Goal: Information Seeking & Learning: Learn about a topic

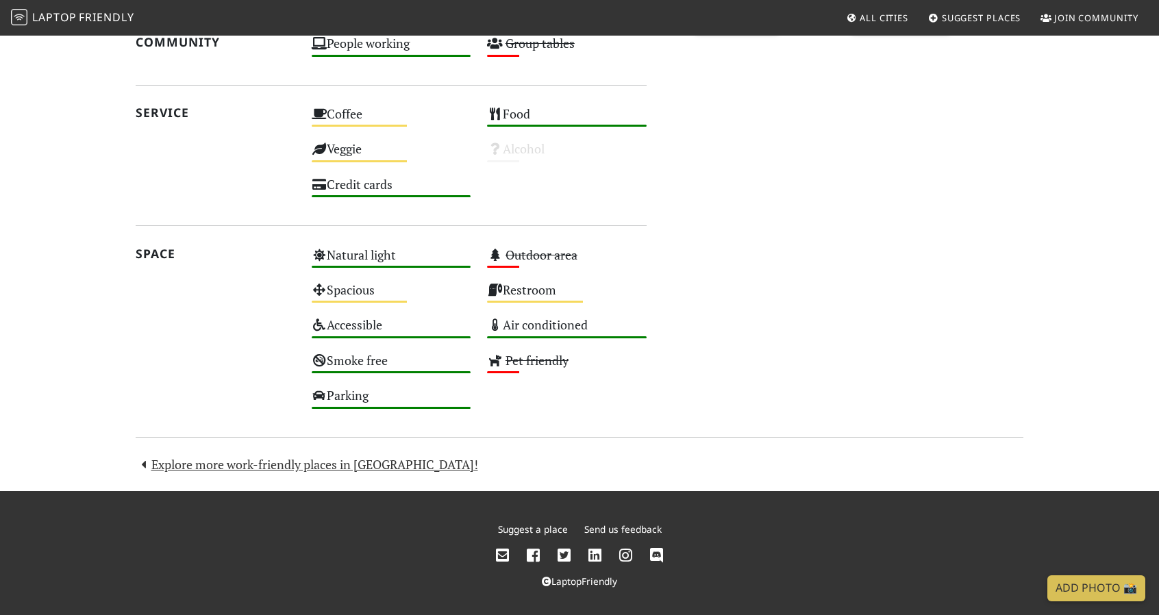
scroll to position [687, 0]
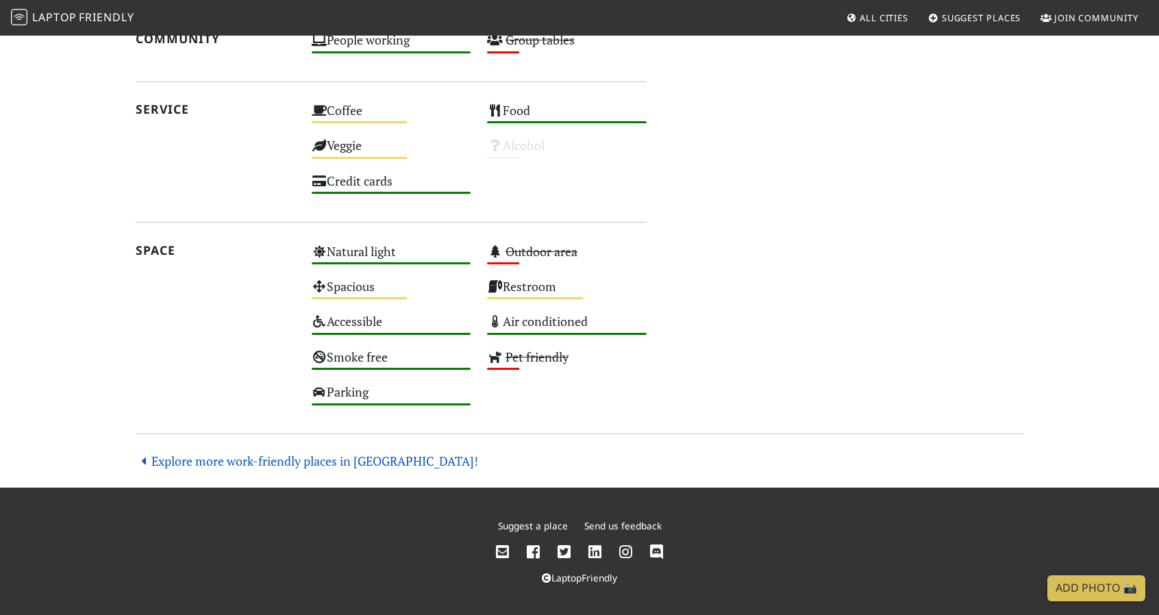
click at [375, 455] on link "Explore more work-friendly places in Singapore!" at bounding box center [307, 461] width 342 height 16
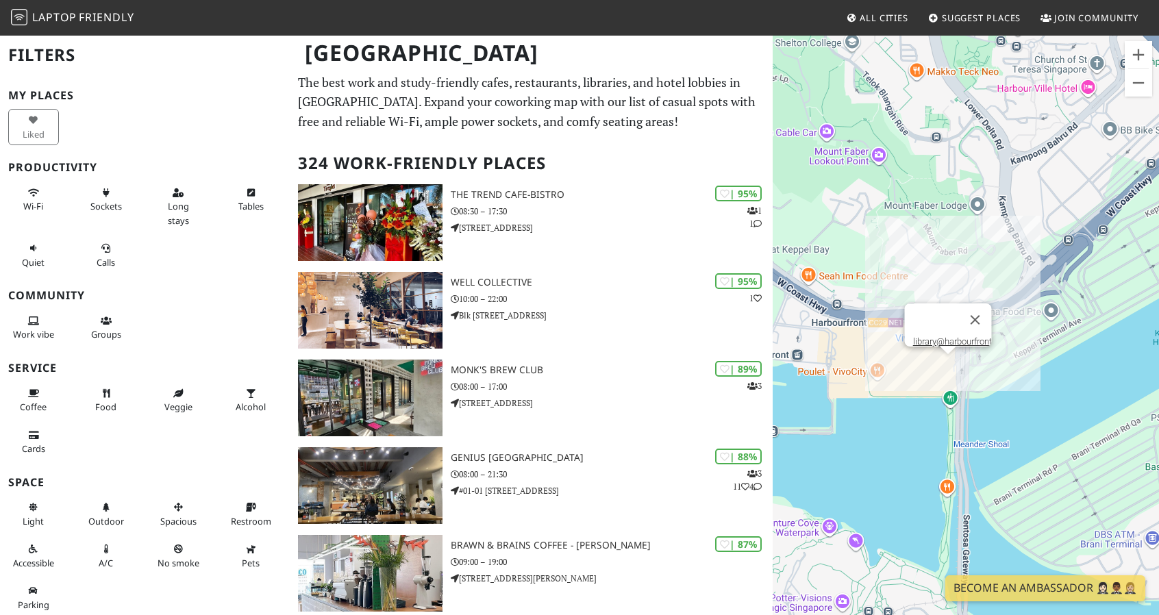
click at [947, 361] on div "library@harbourfront" at bounding box center [965, 341] width 386 height 615
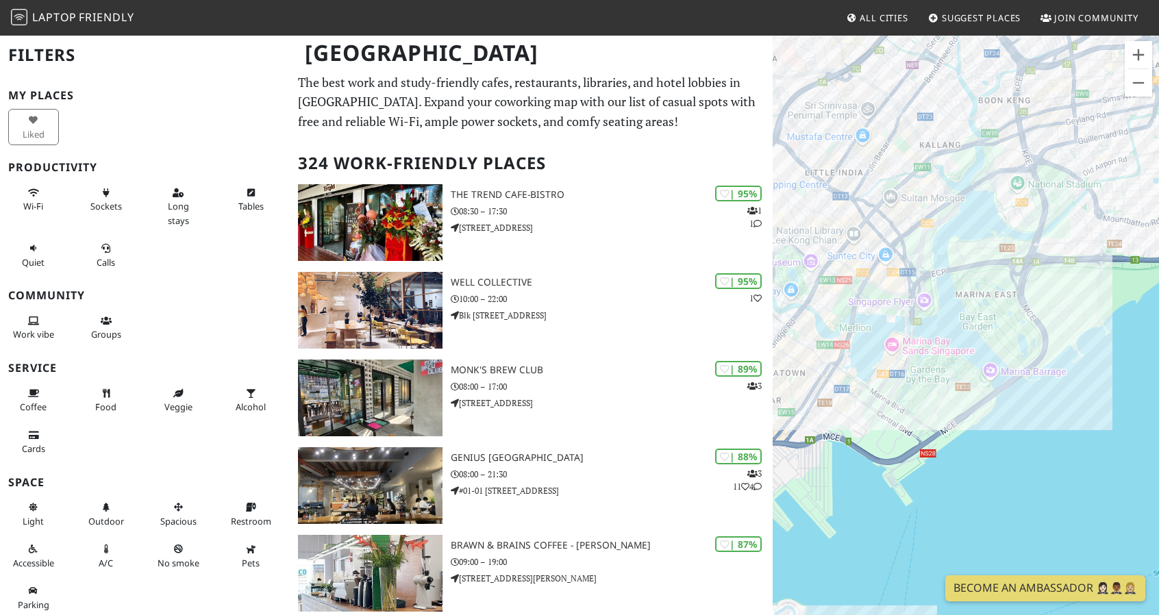
drag, startPoint x: 829, startPoint y: 392, endPoint x: 1072, endPoint y: 283, distance: 267.0
click at [1072, 284] on div "library@harbourfront" at bounding box center [965, 341] width 386 height 615
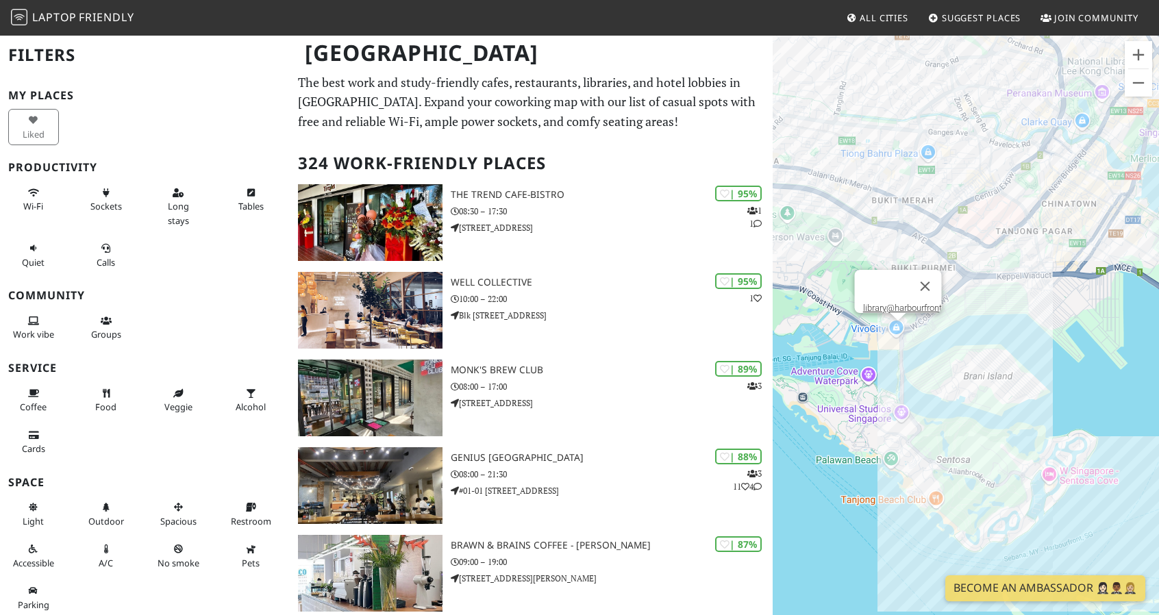
drag, startPoint x: 895, startPoint y: 396, endPoint x: 1135, endPoint y: 250, distance: 281.5
click at [1135, 250] on div "library@harbourfront" at bounding box center [965, 341] width 386 height 615
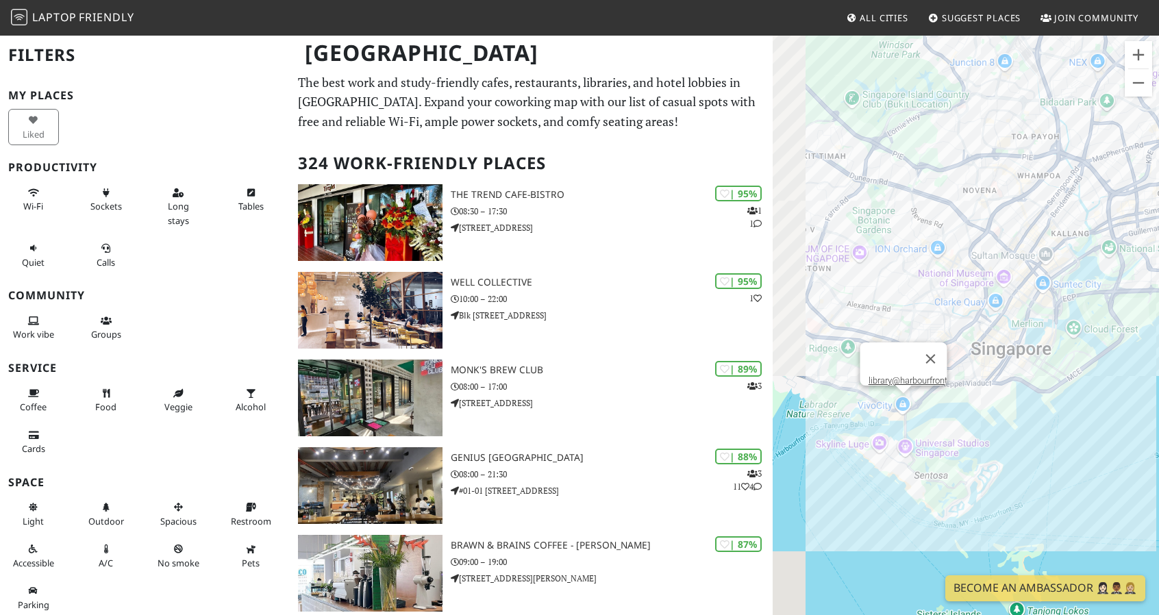
drag, startPoint x: 859, startPoint y: 444, endPoint x: 1043, endPoint y: 375, distance: 197.0
click at [1043, 375] on div "library@harbourfront" at bounding box center [965, 341] width 386 height 615
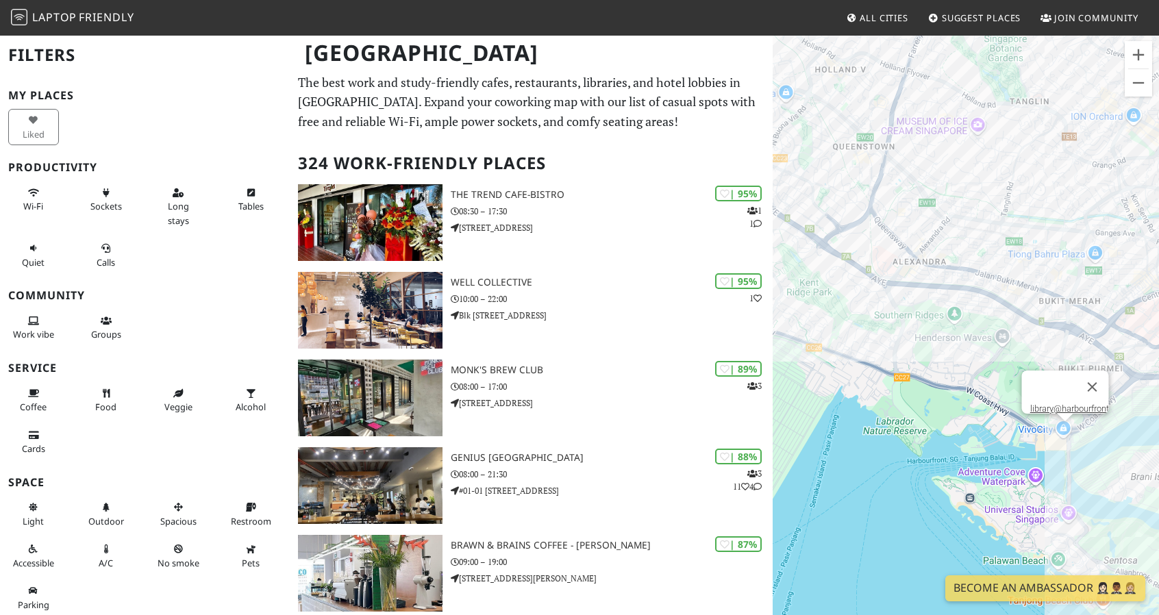
drag, startPoint x: 1090, startPoint y: 349, endPoint x: 1120, endPoint y: 337, distance: 32.6
click at [1120, 337] on div "library@harbourfront" at bounding box center [965, 341] width 386 height 615
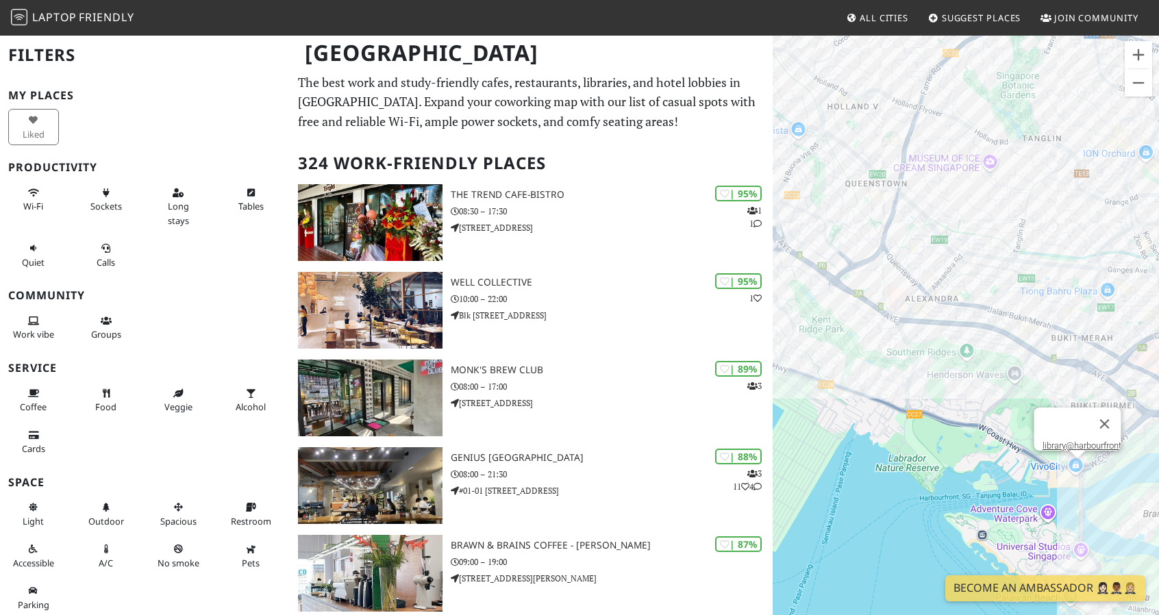
drag, startPoint x: 913, startPoint y: 349, endPoint x: 915, endPoint y: 385, distance: 35.7
click at [918, 386] on div "library@harbourfront" at bounding box center [965, 341] width 386 height 615
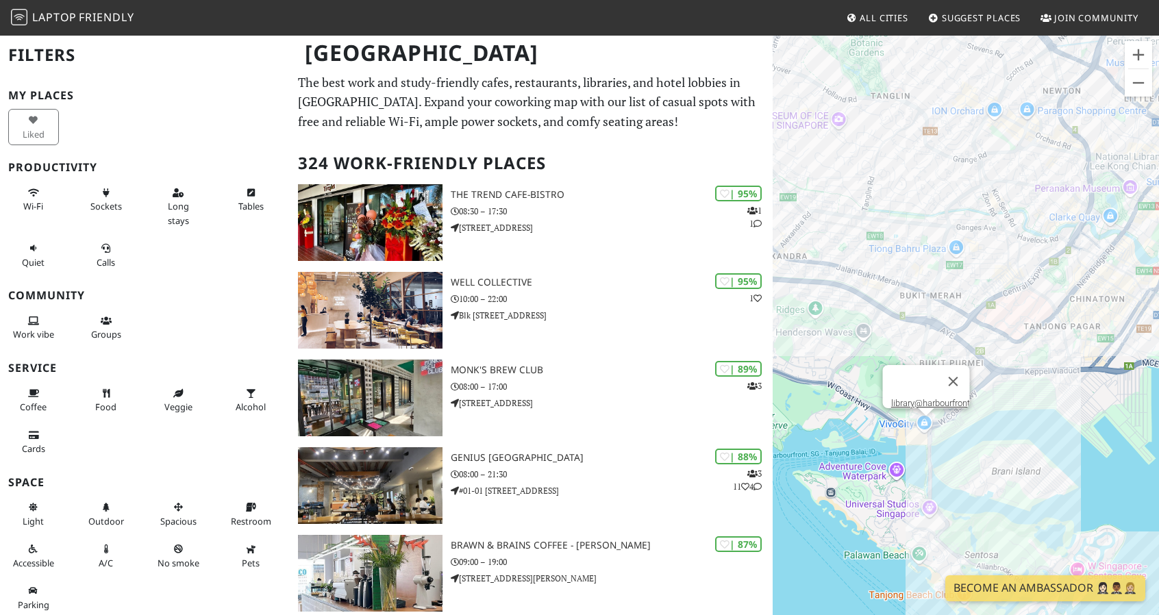
drag, startPoint x: 1105, startPoint y: 369, endPoint x: 960, endPoint y: 329, distance: 150.5
click at [961, 329] on div "library@harbourfront" at bounding box center [965, 341] width 386 height 615
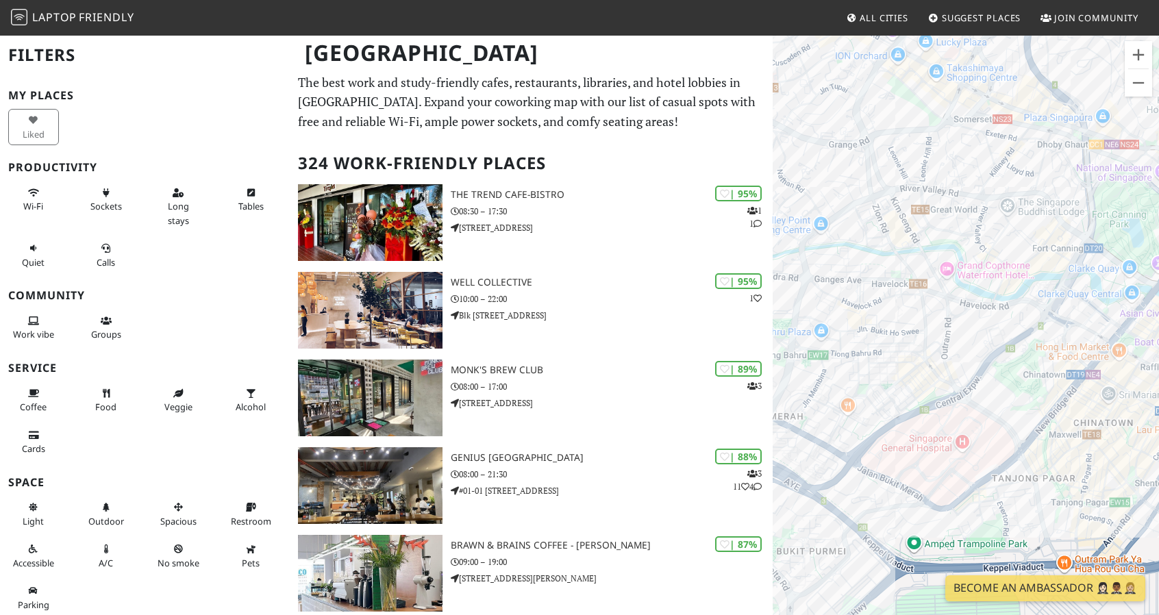
drag, startPoint x: 1024, startPoint y: 344, endPoint x: 967, endPoint y: 335, distance: 58.3
click at [916, 342] on div "library@harbourfront" at bounding box center [965, 341] width 386 height 615
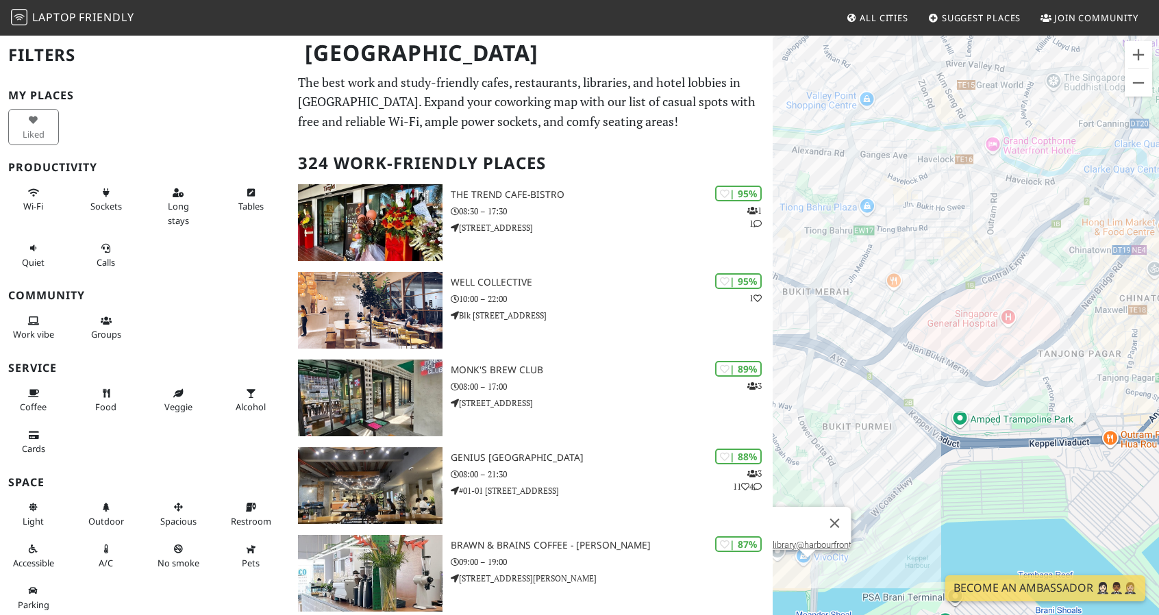
drag, startPoint x: 885, startPoint y: 451, endPoint x: 1050, endPoint y: 330, distance: 205.3
click at [1050, 330] on div "library@harbourfront" at bounding box center [965, 341] width 386 height 615
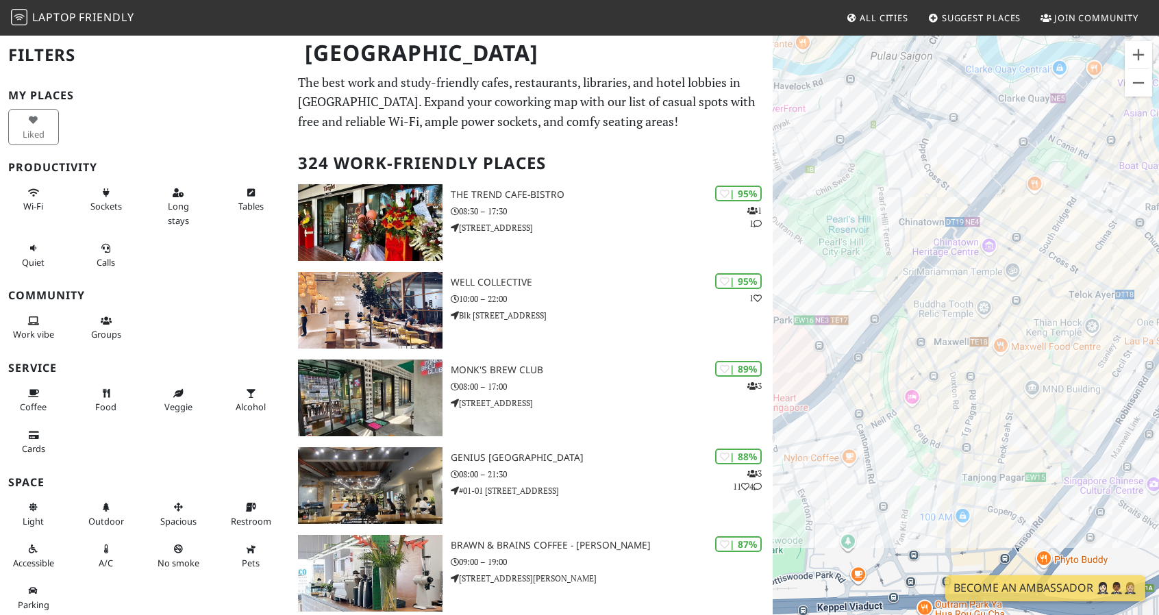
drag, startPoint x: 1063, startPoint y: 354, endPoint x: 824, endPoint y: 426, distance: 248.9
click at [825, 425] on div "library@harbourfront" at bounding box center [965, 341] width 386 height 615
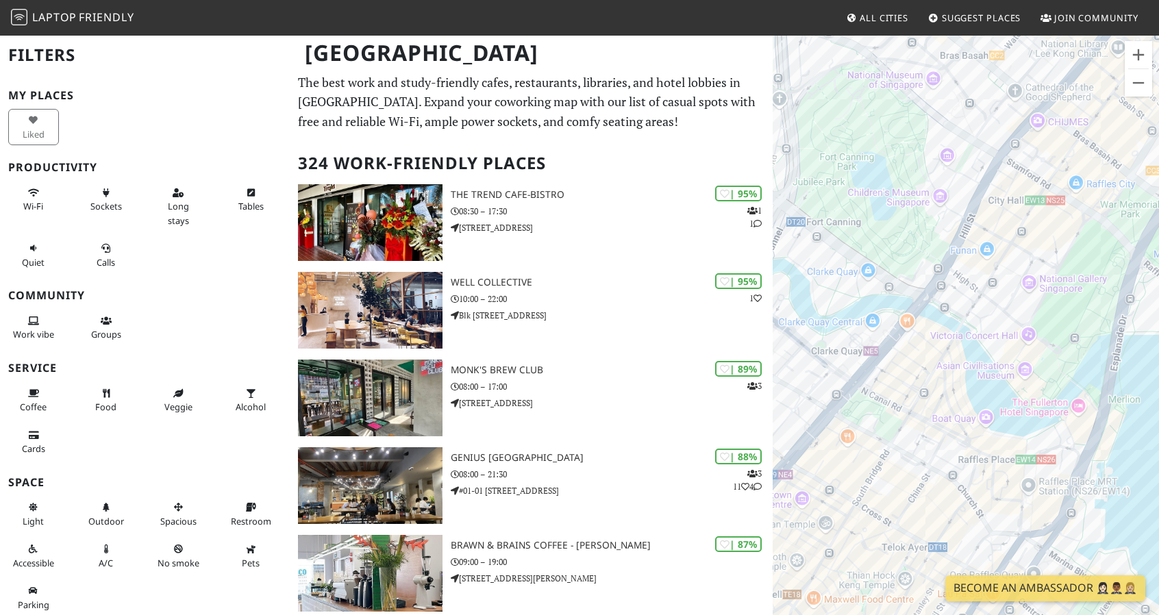
drag, startPoint x: 1018, startPoint y: 197, endPoint x: 823, endPoint y: 465, distance: 331.5
click at [823, 465] on div "library@harbourfront" at bounding box center [965, 341] width 386 height 615
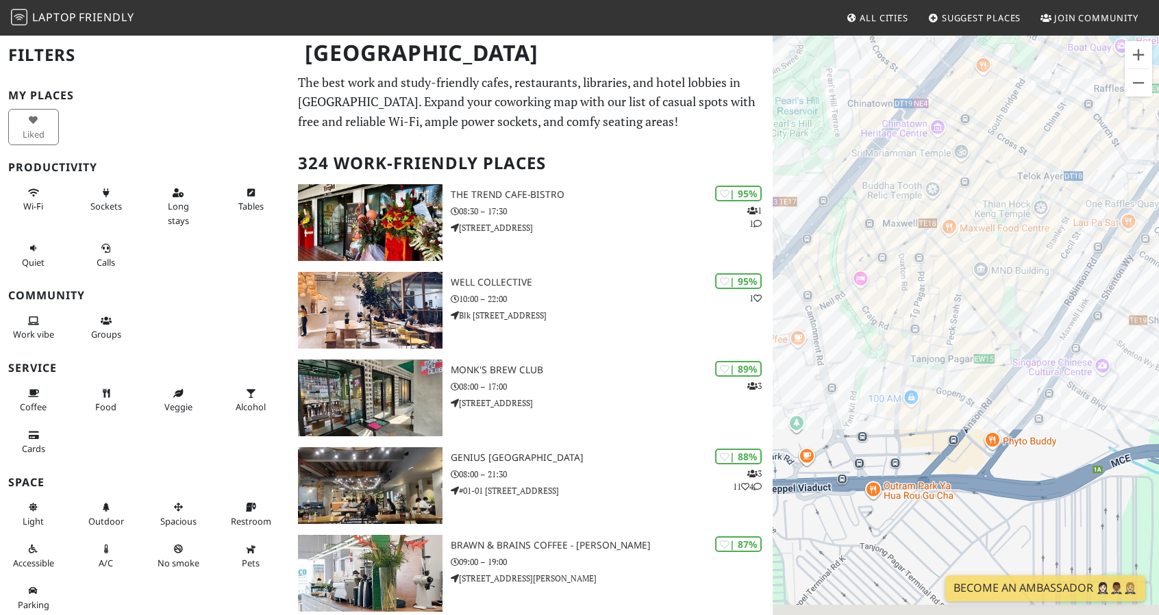
drag, startPoint x: 904, startPoint y: 458, endPoint x: 998, endPoint y: 199, distance: 276.2
click at [997, 201] on div "library@harbourfront" at bounding box center [965, 341] width 386 height 615
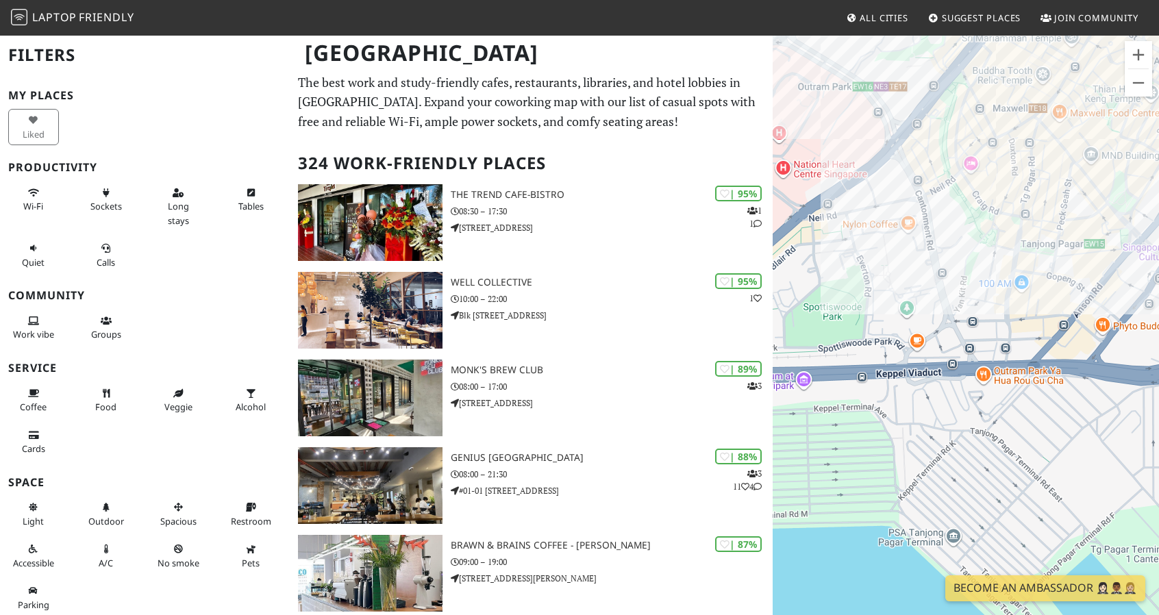
drag, startPoint x: 915, startPoint y: 483, endPoint x: 1026, endPoint y: 344, distance: 177.8
click at [1024, 344] on div "library@harbourfront" at bounding box center [965, 341] width 386 height 615
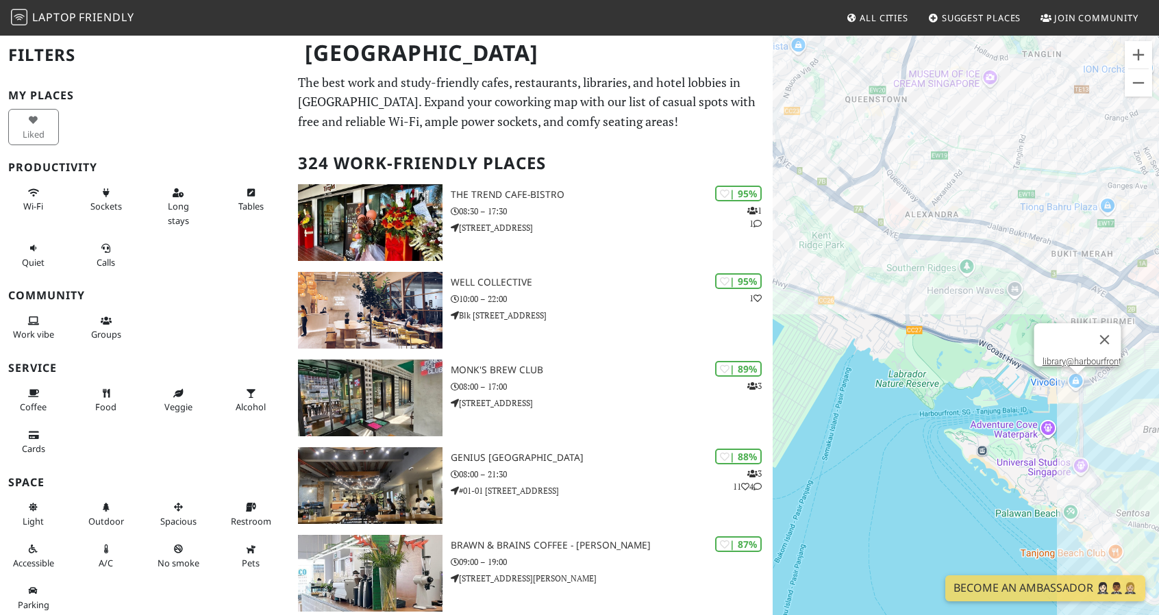
drag, startPoint x: 848, startPoint y: 261, endPoint x: 1028, endPoint y: 280, distance: 181.8
click at [1028, 280] on div "library@harbourfront" at bounding box center [965, 341] width 386 height 615
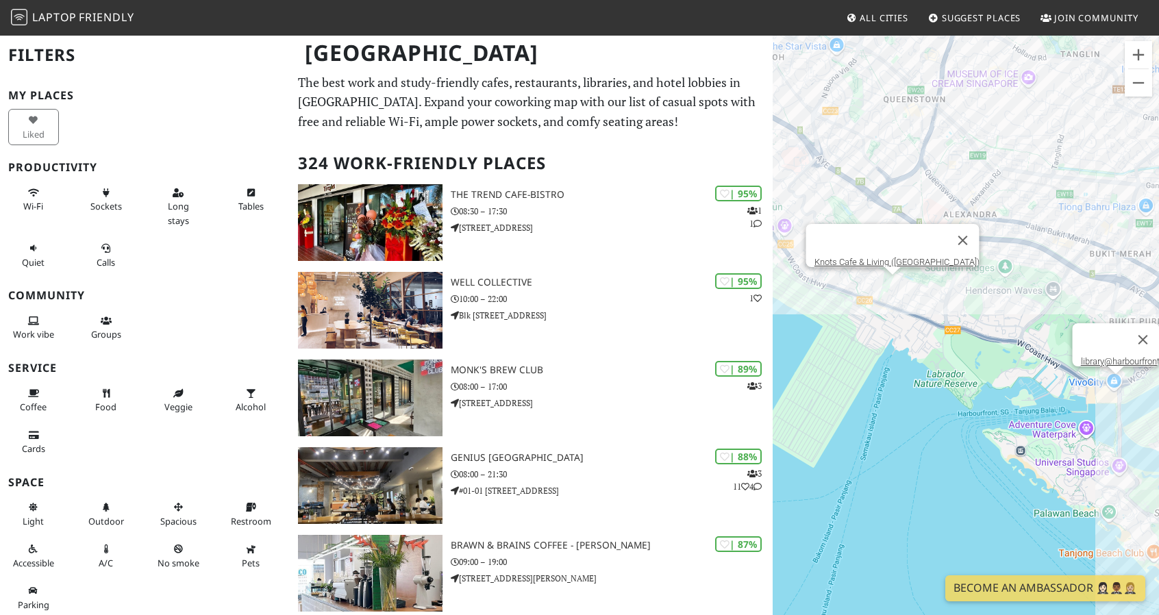
click at [892, 287] on div "library@harbourfront Knots Cafe & Living (Pasir Panjang)" at bounding box center [965, 341] width 386 height 615
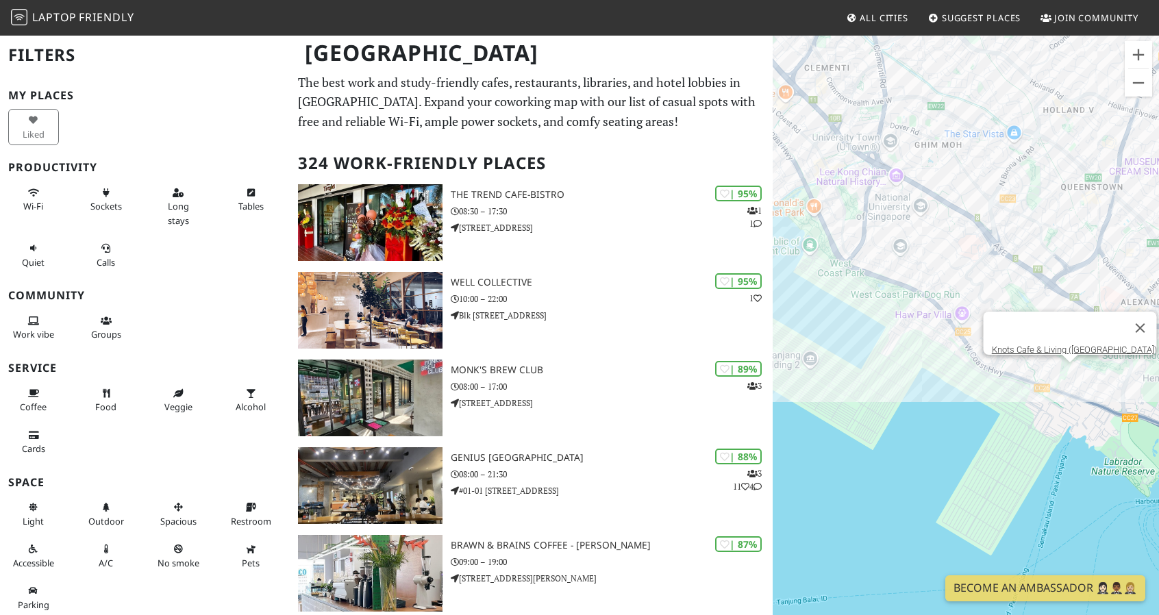
drag, startPoint x: 918, startPoint y: 302, endPoint x: 1096, endPoint y: 390, distance: 197.8
click at [1096, 390] on div "Knots Cafe & Living ([GEOGRAPHIC_DATA])" at bounding box center [965, 341] width 386 height 615
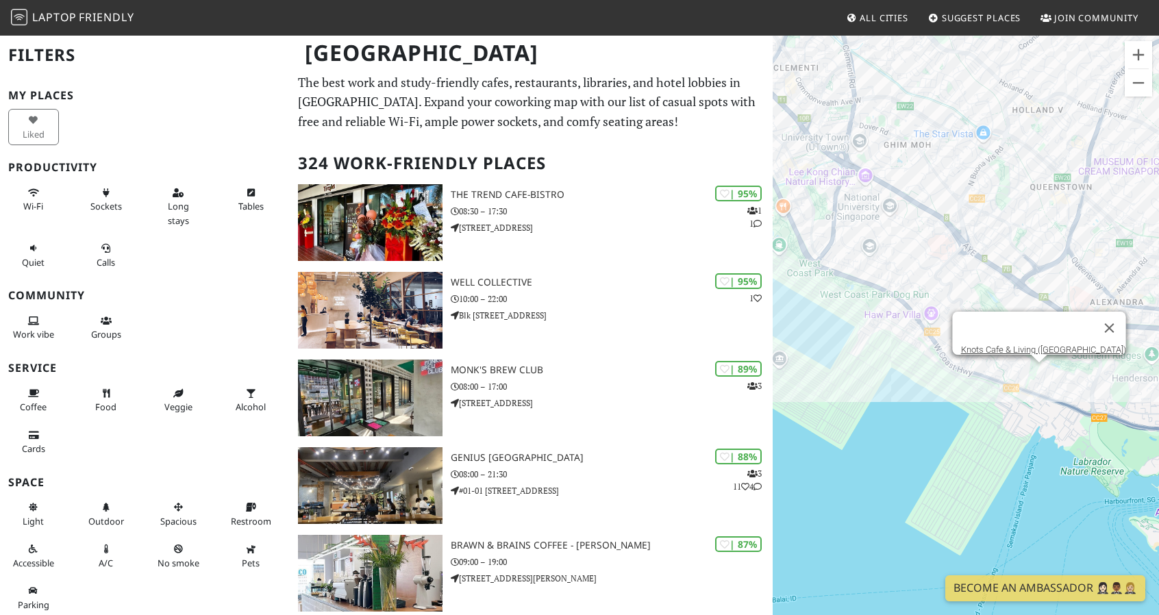
click at [1040, 373] on div "Knots Cafe & Living (Pasir Panjang) Knots Cafe & Living (Pasir Panjang)" at bounding box center [965, 341] width 386 height 615
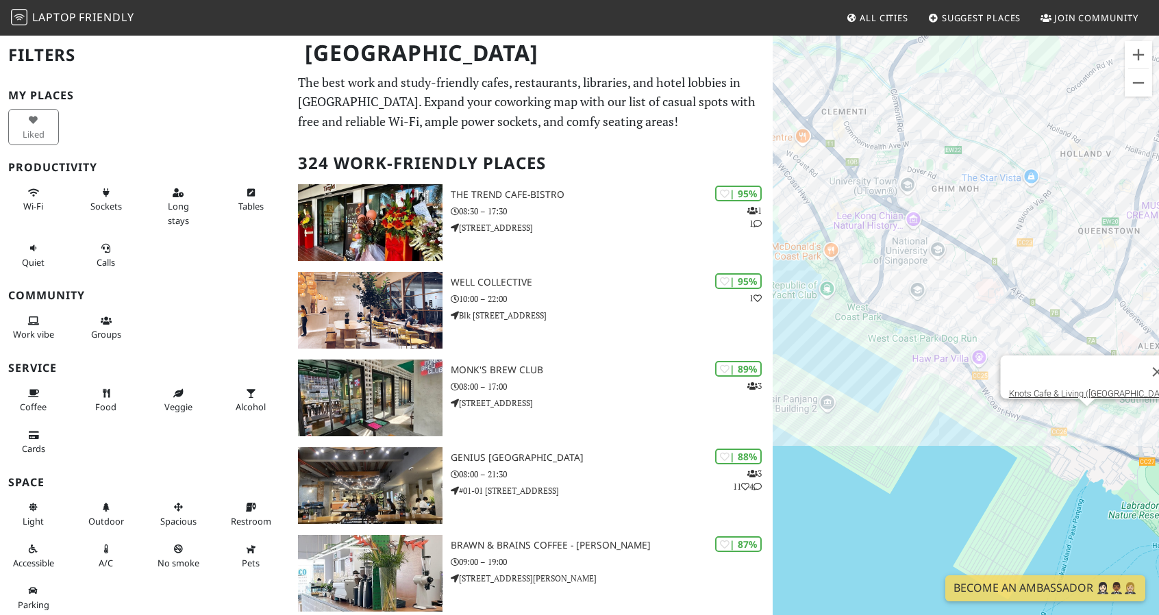
drag, startPoint x: 863, startPoint y: 290, endPoint x: 934, endPoint y: 349, distance: 92.4
click at [934, 349] on div "Knots Cafe & Living ([GEOGRAPHIC_DATA])" at bounding box center [965, 341] width 386 height 615
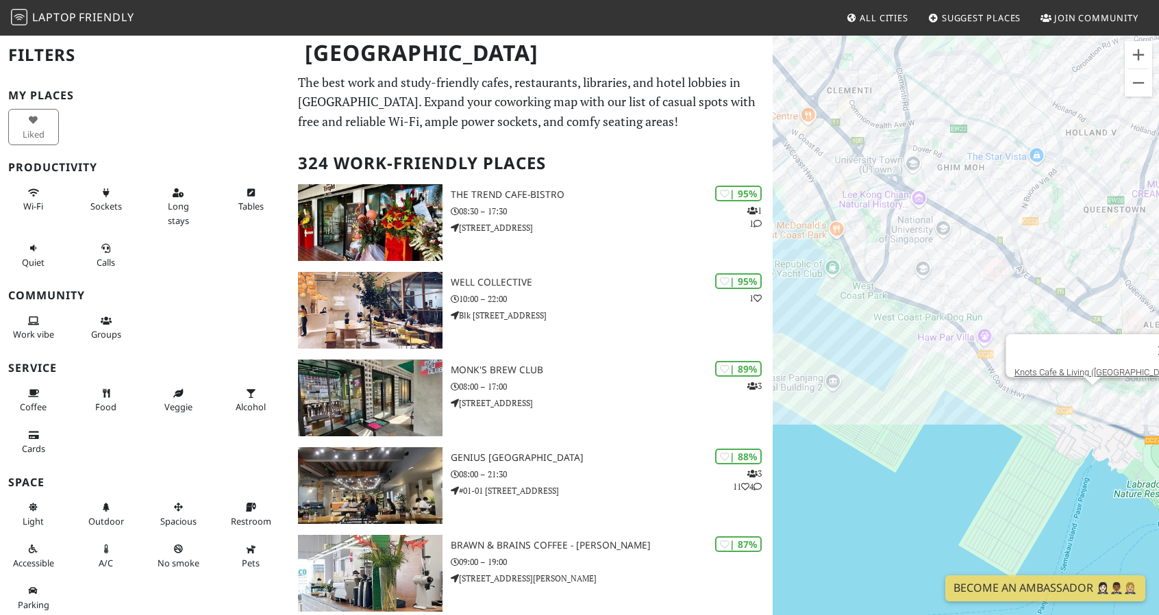
drag, startPoint x: 1064, startPoint y: 346, endPoint x: 945, endPoint y: 242, distance: 157.8
click at [945, 242] on div "Knots Cafe & Living ([GEOGRAPHIC_DATA])" at bounding box center [965, 341] width 386 height 615
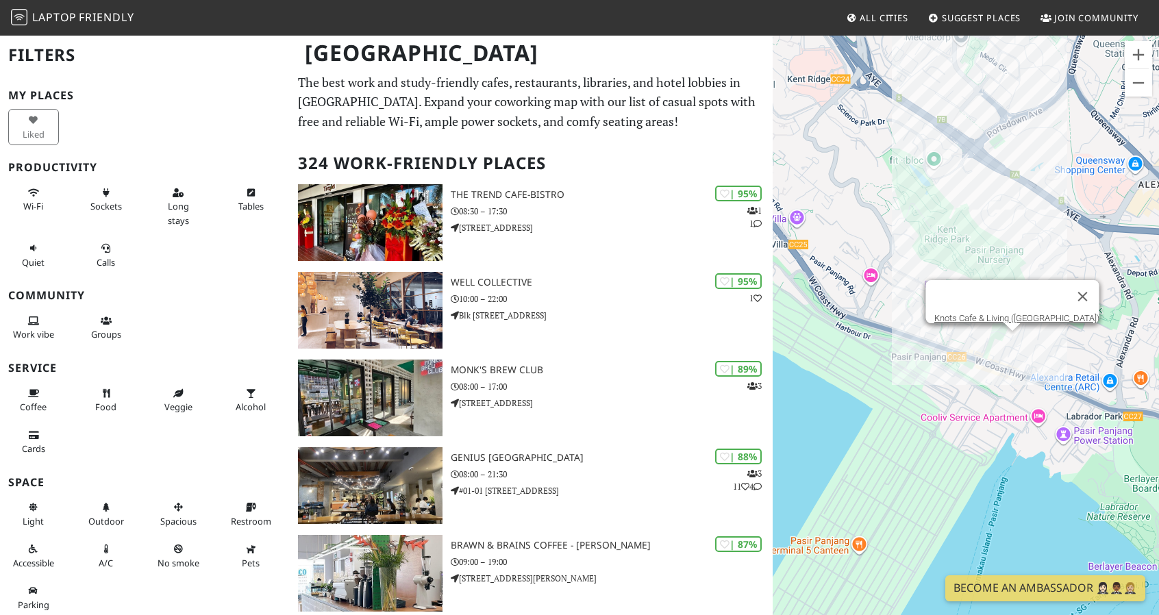
click at [1016, 341] on div "Knots Cafe & Living (Pasir Panjang) Knots Cafe & Living (Pasir Panjang)" at bounding box center [965, 341] width 386 height 615
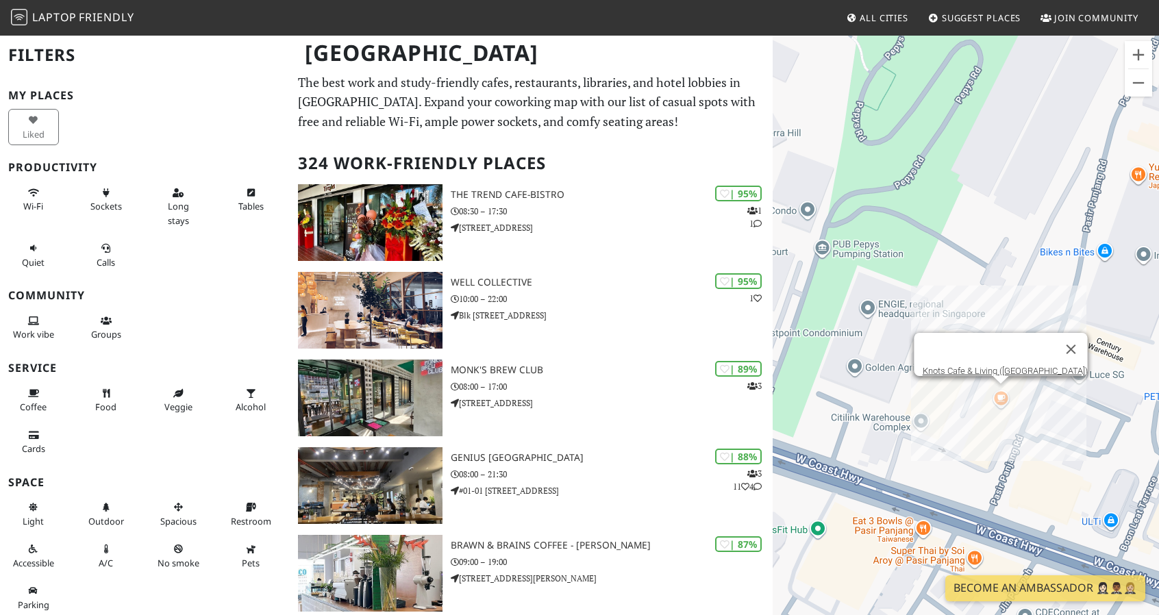
click at [1000, 394] on div "Knots Cafe & Living (Pasir Panjang) Knots Cafe & Living (Pasir Panjang)" at bounding box center [965, 341] width 386 height 615
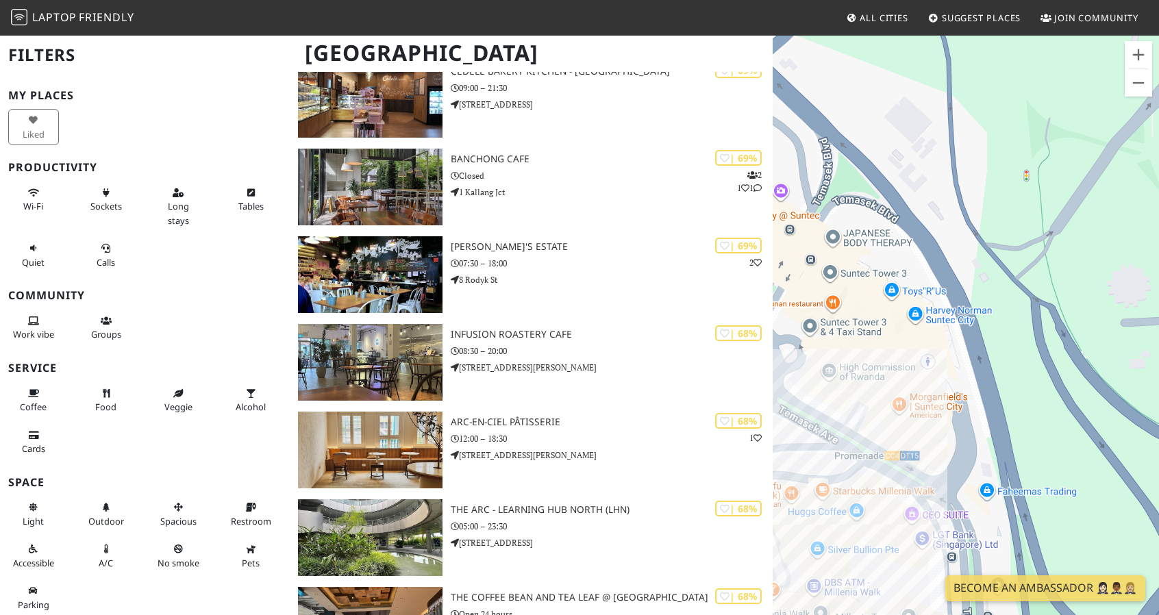
scroll to position [6574, 0]
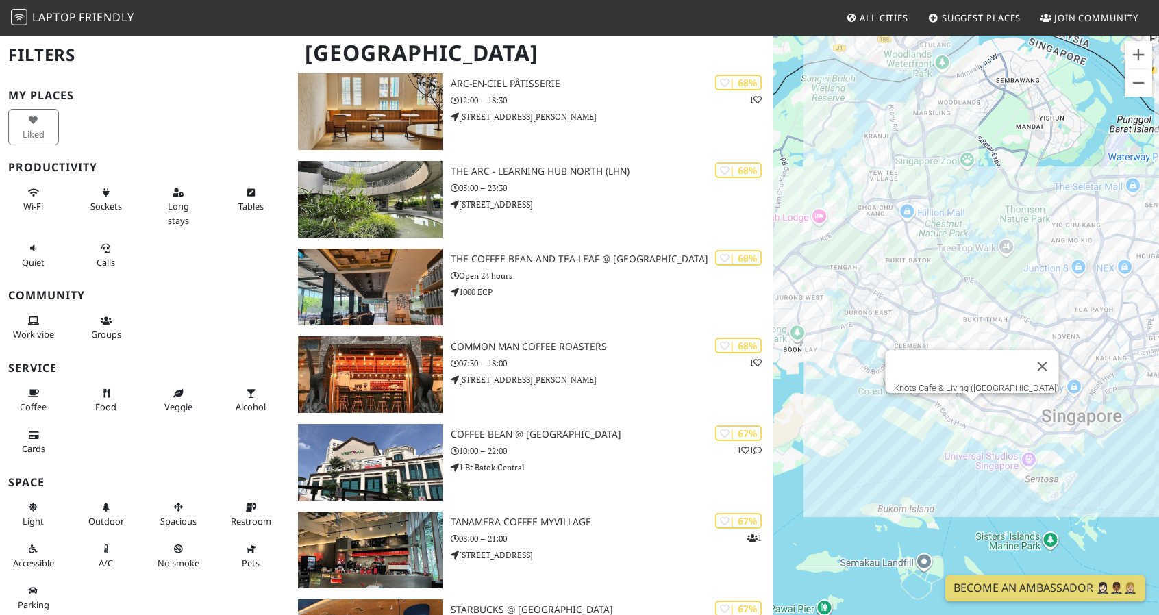
drag, startPoint x: 1019, startPoint y: 477, endPoint x: 886, endPoint y: 330, distance: 198.3
click at [886, 330] on div "Knots Cafe & Living ([GEOGRAPHIC_DATA])" at bounding box center [965, 341] width 386 height 615
click at [968, 412] on div "Knots Cafe & Living (Pasir Panjang) Knots Cafe & Living (Pasir Panjang)" at bounding box center [965, 341] width 386 height 615
click at [963, 383] on link "Knots Cafe & Living ([GEOGRAPHIC_DATA])" at bounding box center [976, 388] width 165 height 10
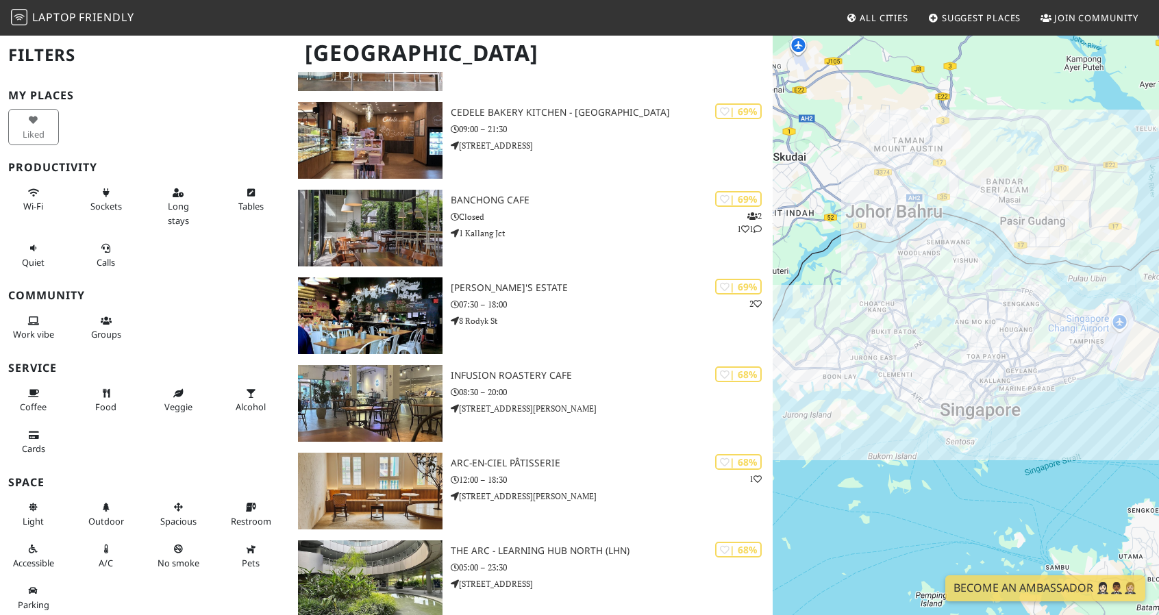
scroll to position [6574, 0]
